Goal: Obtain resource: Download file/media

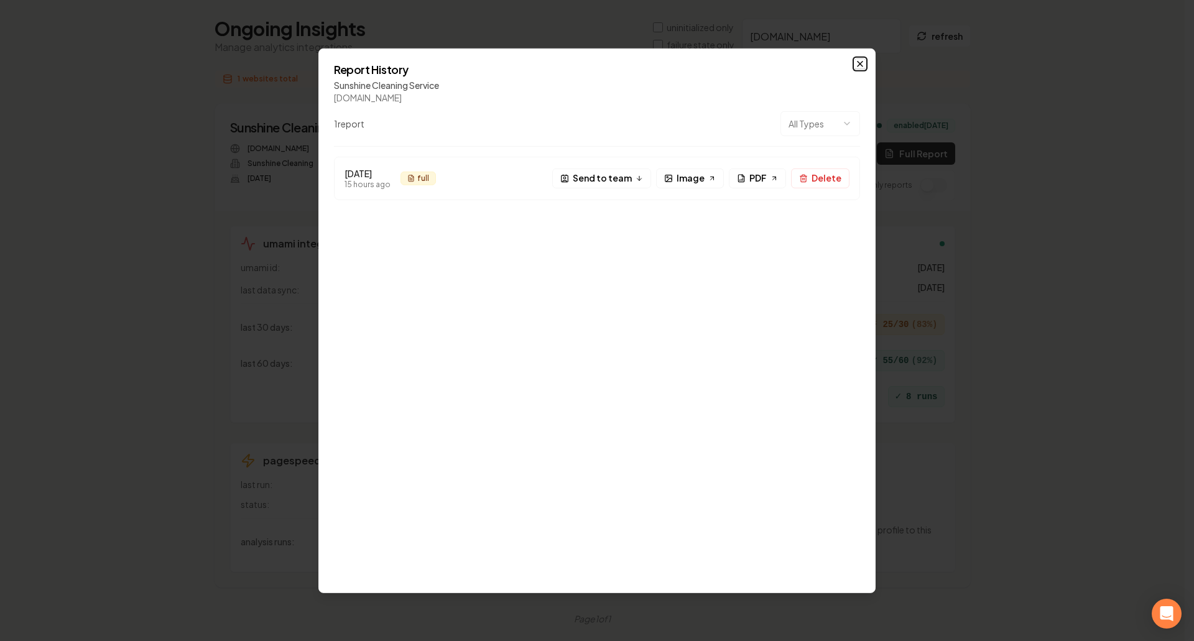
click at [857, 65] on icon "button" at bounding box center [860, 63] width 10 height 10
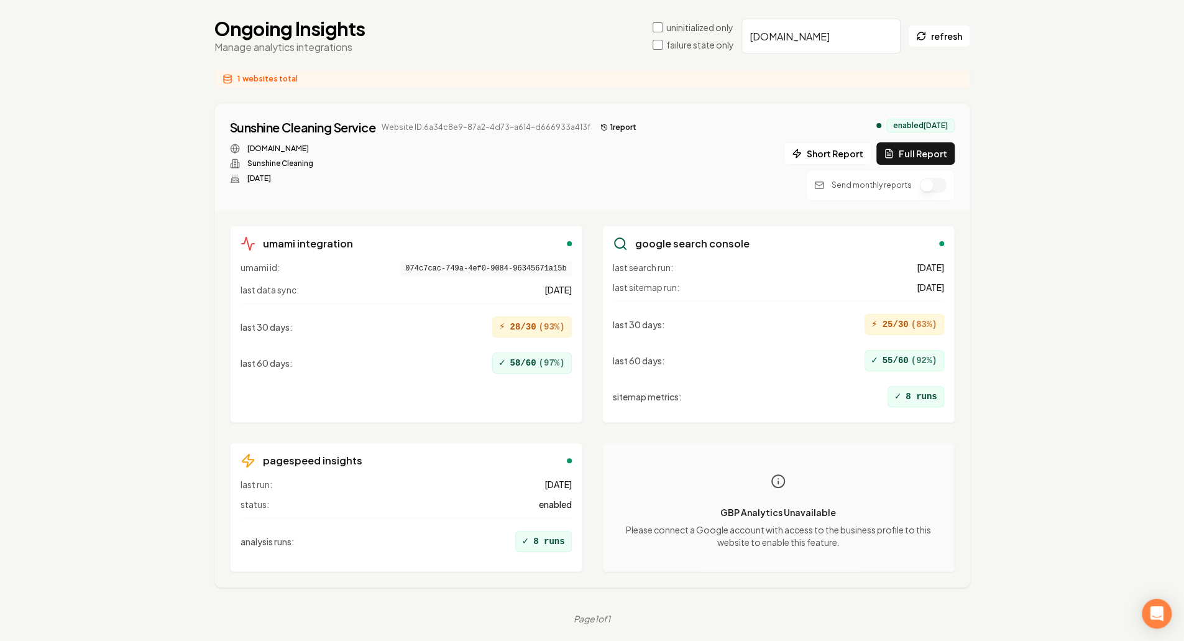
click at [792, 47] on input "[DOMAIN_NAME]" at bounding box center [821, 36] width 159 height 35
paste input "| f970dfb9-7141-4859-91c1-809c8bb5f4b6 | [DOMAIN_NAME] | ❌ Misconfigured | - | …"
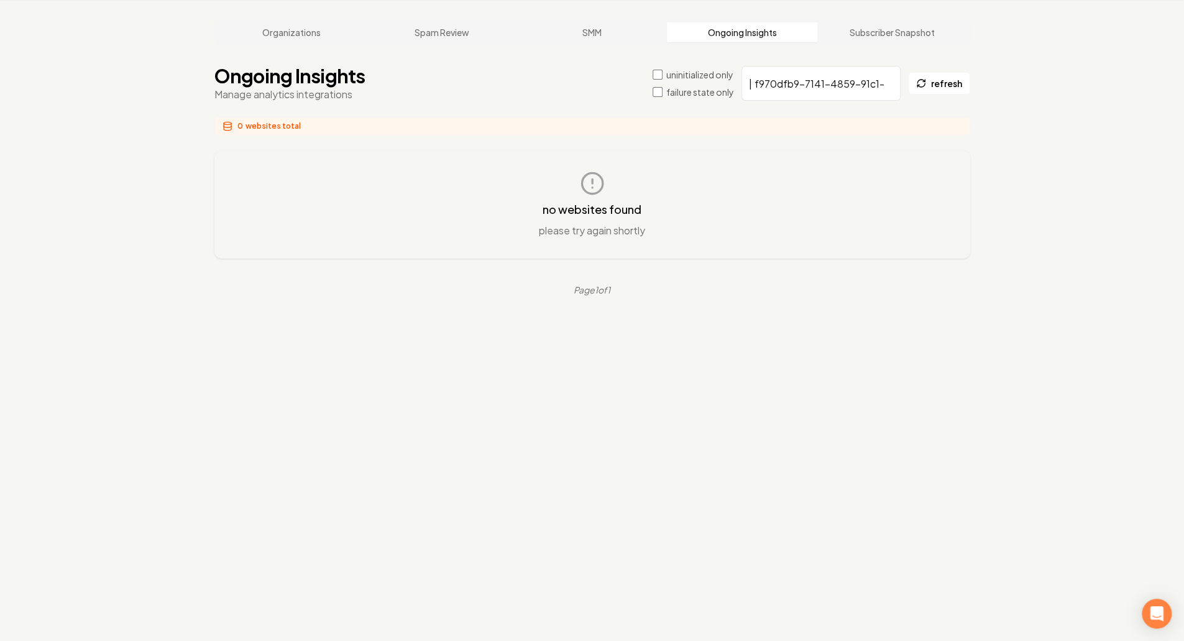
click at [829, 80] on input "| f970dfb9-7141-4859-91c1-809c8bb5f4b6 | [DOMAIN_NAME] | ❌ Misconfigured | - | …" at bounding box center [821, 83] width 159 height 35
paste input "[DOMAIN_NAME]"
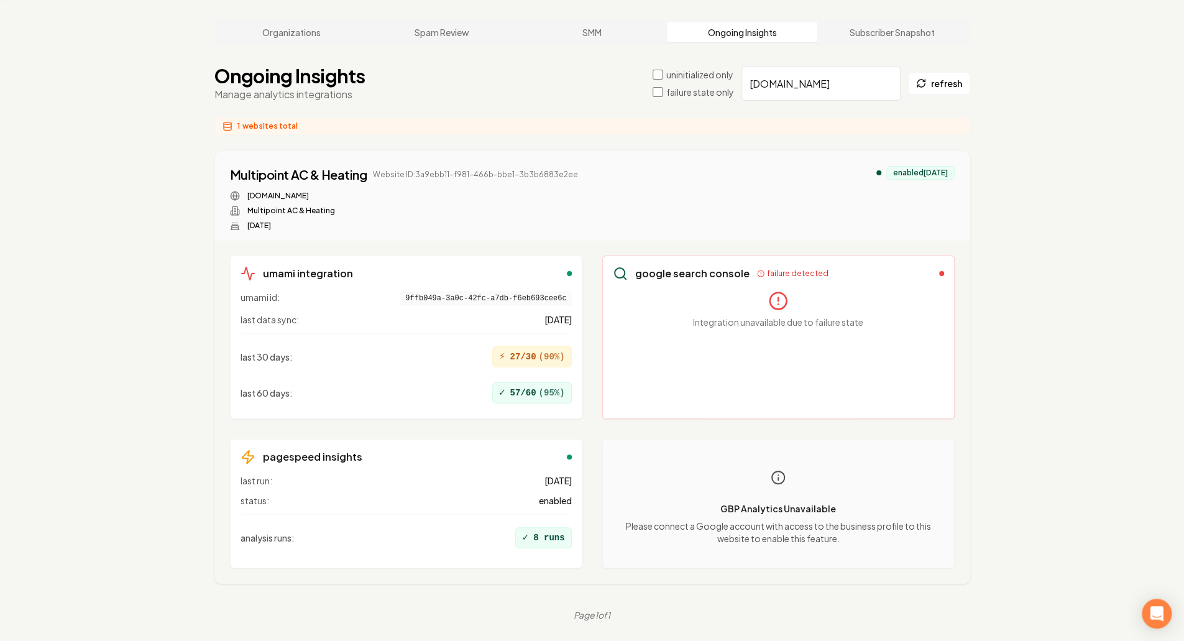
click at [801, 341] on div "Integration unavailable due to failure state" at bounding box center [778, 349] width 331 height 117
click at [420, 335] on div "last 30 days : ⚡ 27/30 ( 90 %) last 60 days : ✓ 57/60 ( 95 %)" at bounding box center [406, 370] width 331 height 75
click at [860, 354] on div "Integration unavailable due to failure state" at bounding box center [778, 349] width 331 height 117
click at [793, 96] on input "[DOMAIN_NAME]" at bounding box center [821, 83] width 159 height 35
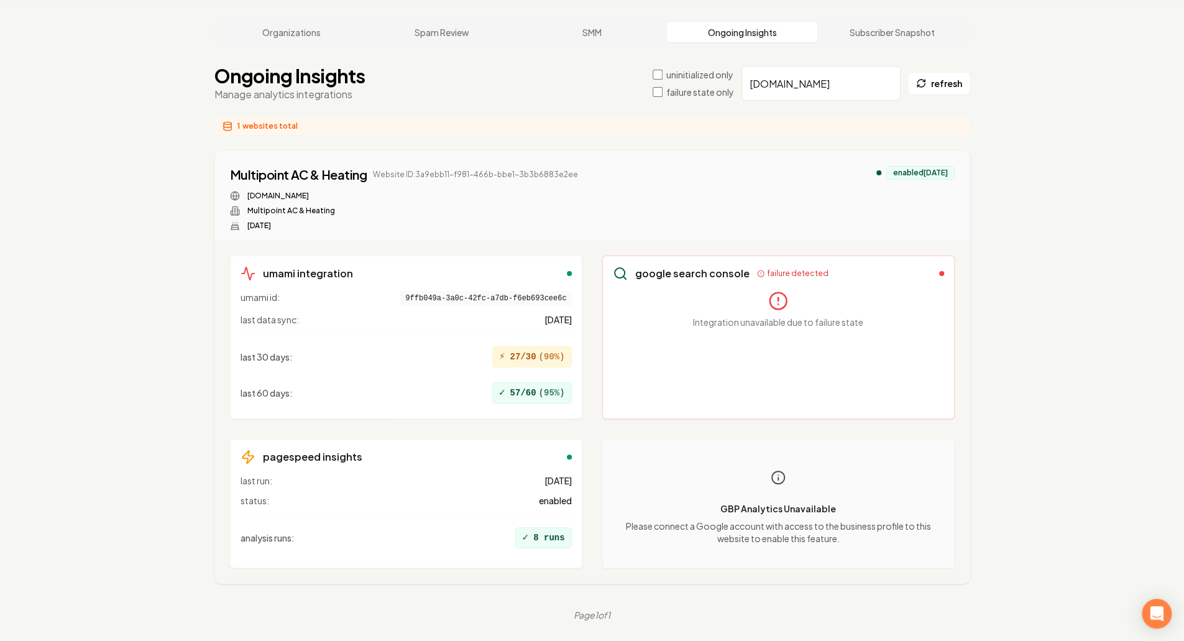
paste input "poseidonclean"
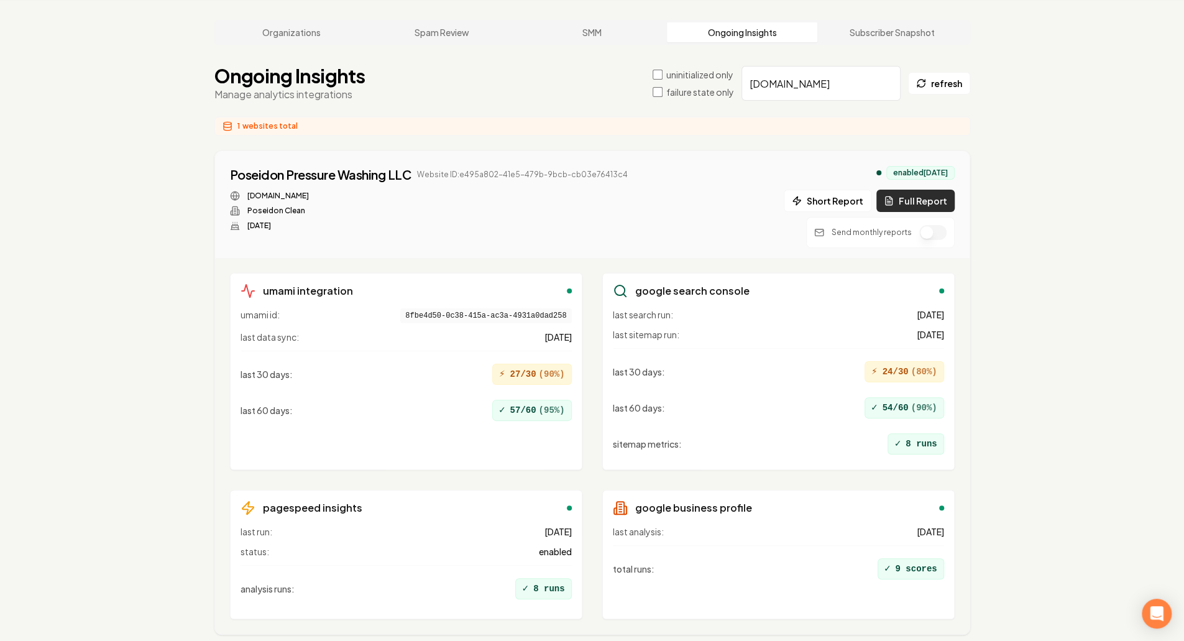
click at [910, 200] on button "Full Report" at bounding box center [916, 201] width 78 height 22
click at [1010, 218] on div "Organizations Spam Review SMM Ongoing Insights Subscriber Snapshot Ongoing Insi…" at bounding box center [592, 346] width 1184 height 692
click at [1006, 213] on div "Organizations Spam Review SMM Ongoing Insights Subscriber Snapshot Ongoing Insi…" at bounding box center [592, 346] width 1184 height 692
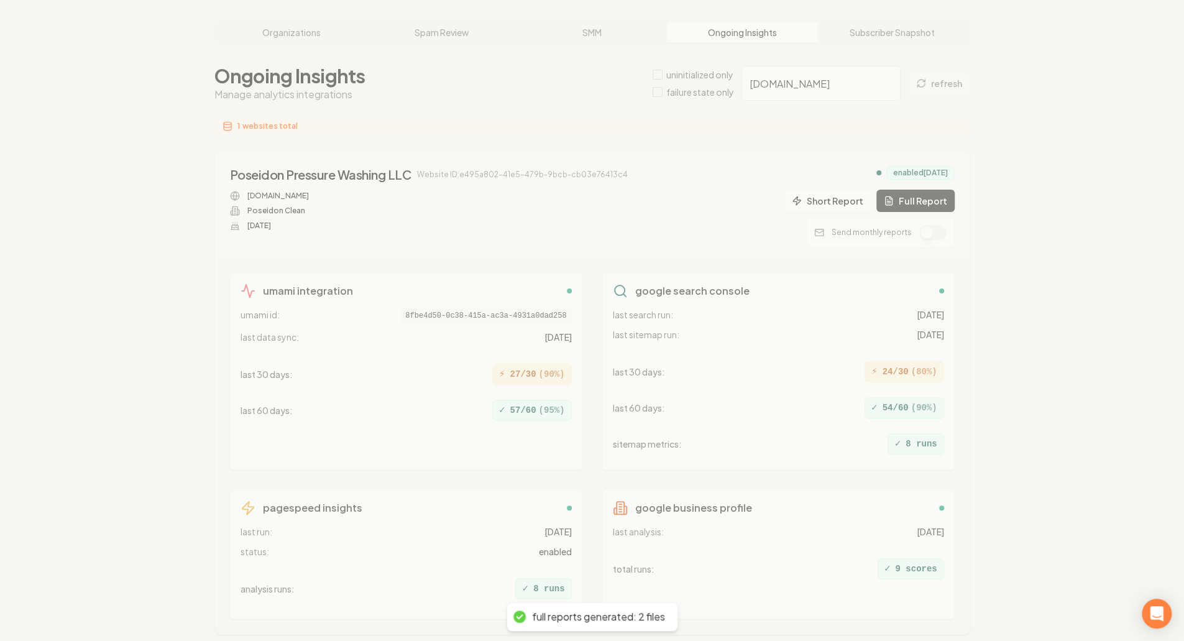
click at [1003, 257] on div "Organizations Spam Review SMM Ongoing Insights Subscriber Snapshot Ongoing Insi…" at bounding box center [592, 346] width 1184 height 692
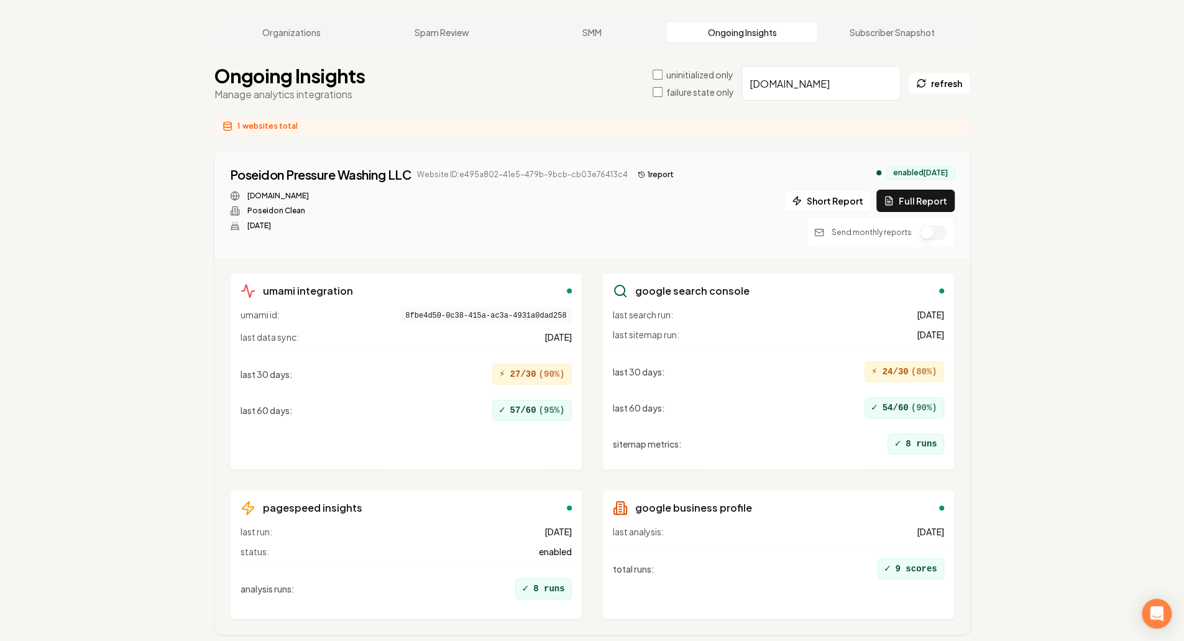
click at [646, 174] on button "1 report" at bounding box center [656, 174] width 46 height 15
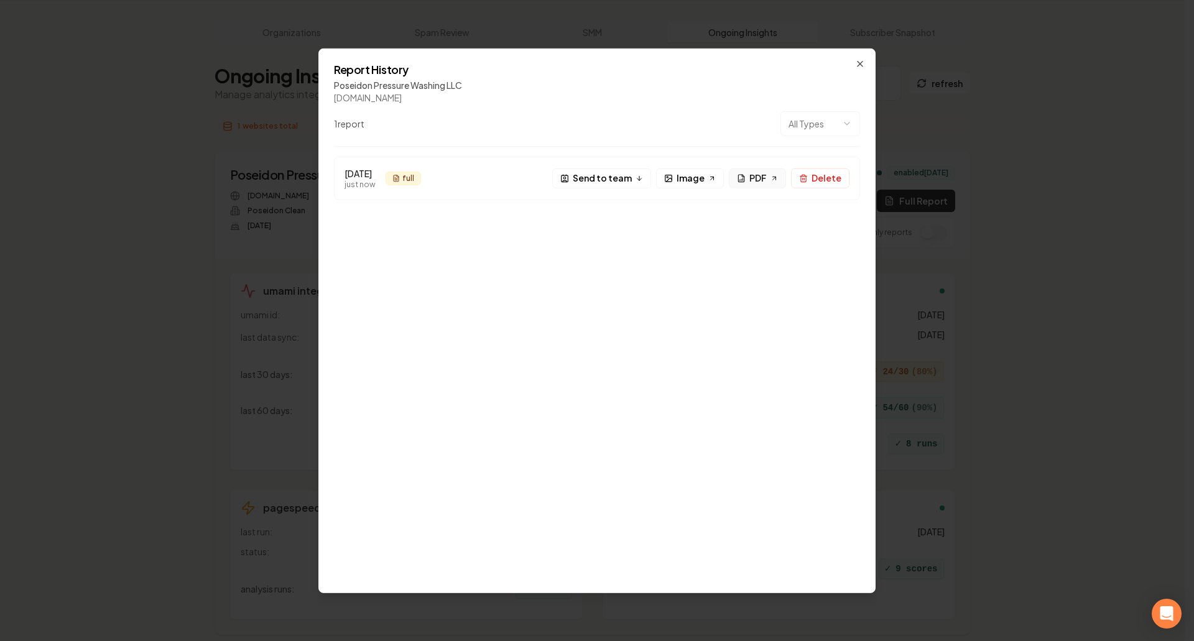
click at [767, 178] on span "PDF" at bounding box center [757, 178] width 17 height 13
click at [865, 71] on div "Report History Poseidon Pressure Washing LLC [DOMAIN_NAME] 1 report All Types […" at bounding box center [596, 320] width 557 height 545
click at [863, 69] on div "Report History Poseidon Pressure Washing LLC [DOMAIN_NAME] 1 report All Types […" at bounding box center [596, 320] width 557 height 545
click at [860, 65] on icon "button" at bounding box center [860, 63] width 10 height 10
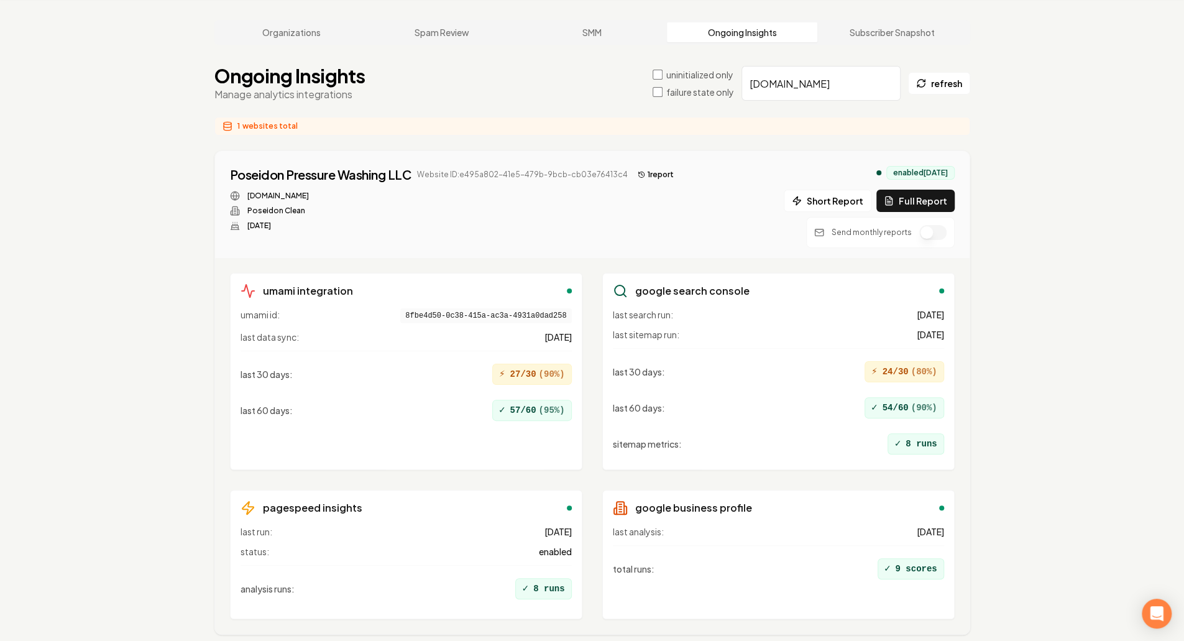
click at [785, 69] on input "[DOMAIN_NAME]" at bounding box center [821, 83] width 159 height 35
paste input "ranchomirageroofing"
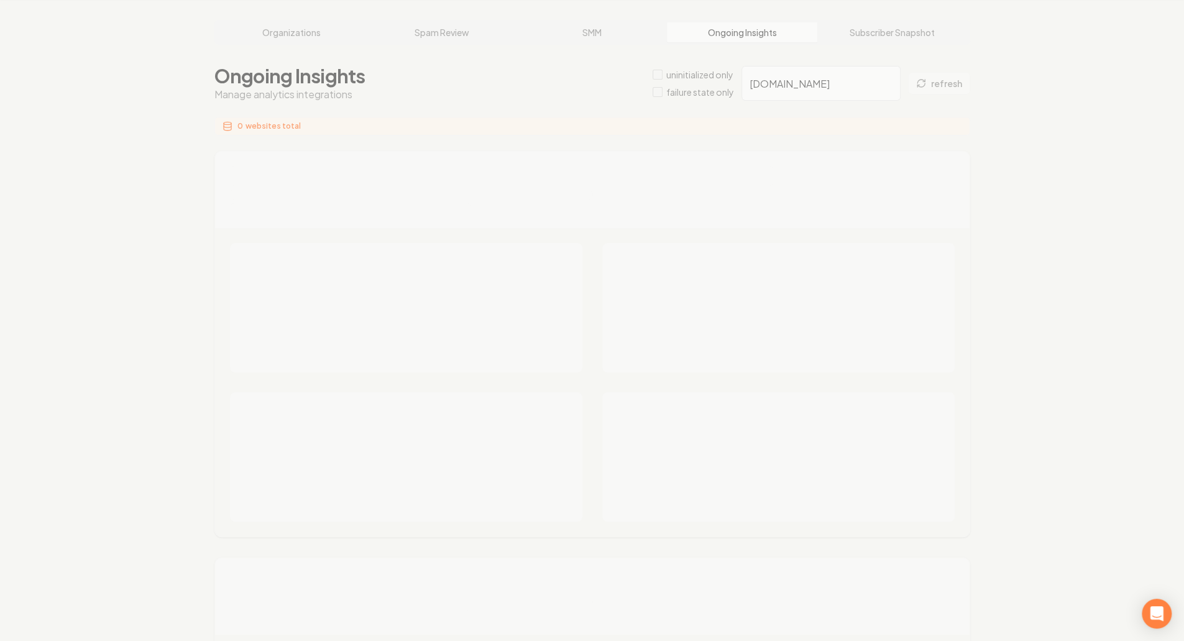
type input "[DOMAIN_NAME]"
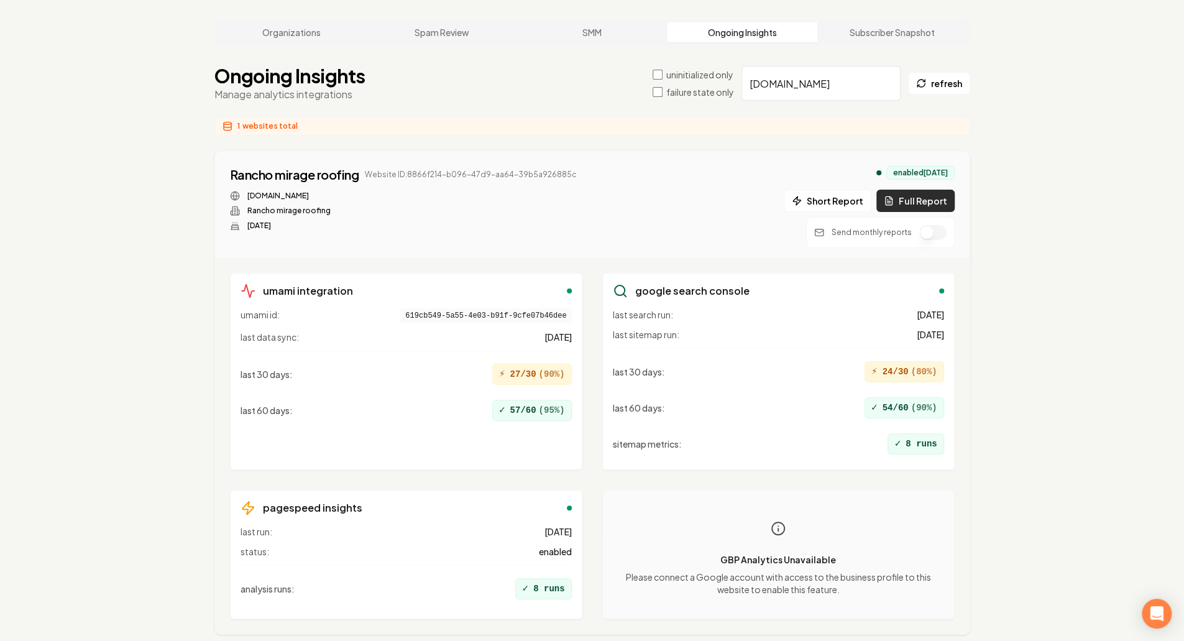
click at [923, 194] on button "Full Report" at bounding box center [916, 201] width 78 height 22
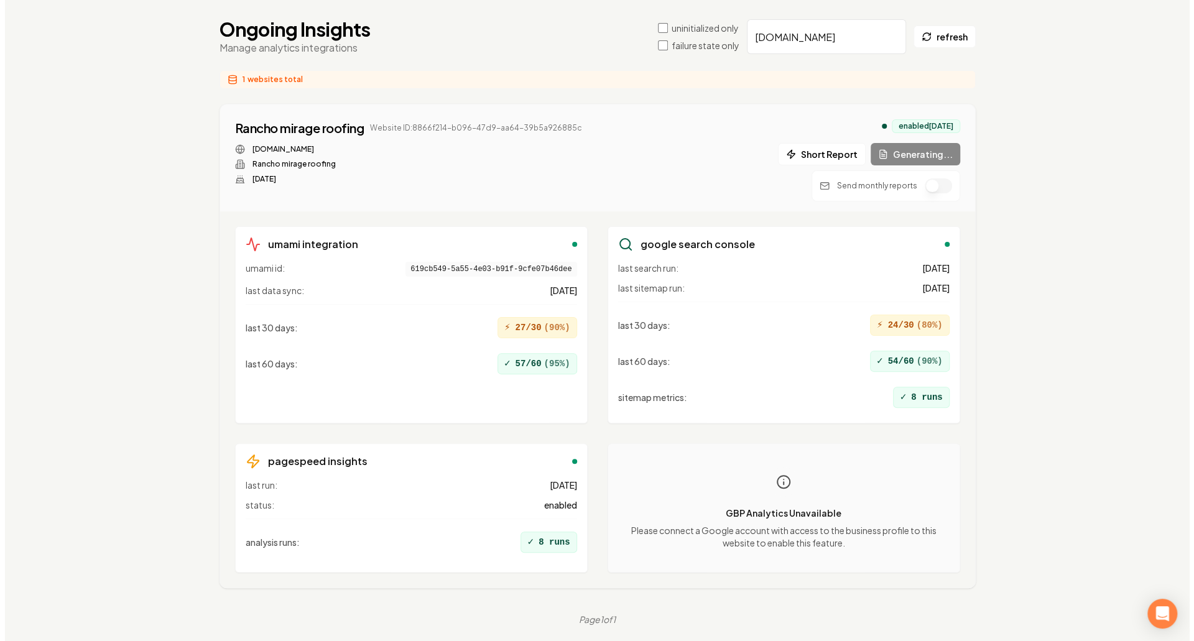
scroll to position [94, 0]
click at [597, 134] on button "1 report" at bounding box center [605, 127] width 46 height 15
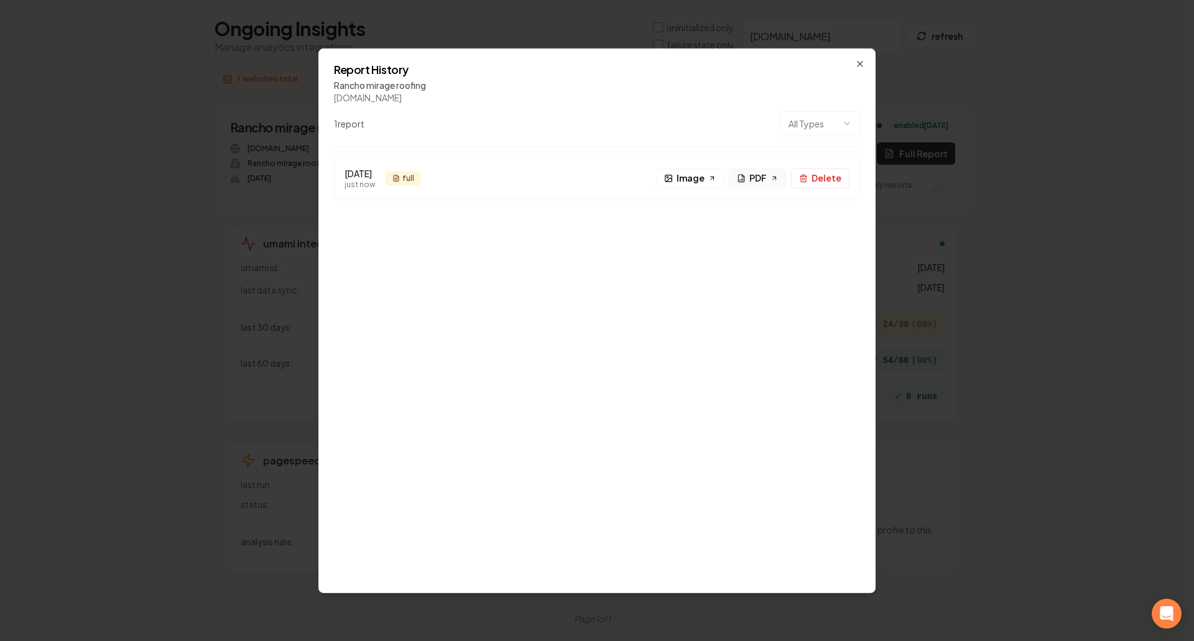
click at [770, 177] on link "PDF" at bounding box center [757, 178] width 57 height 20
